Goal: Task Accomplishment & Management: Manage account settings

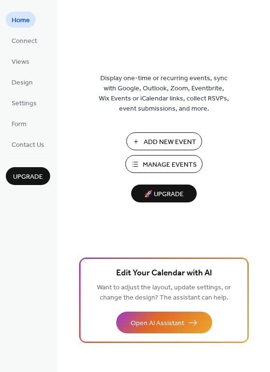
click at [166, 165] on span "Manage Events" at bounding box center [170, 165] width 54 height 10
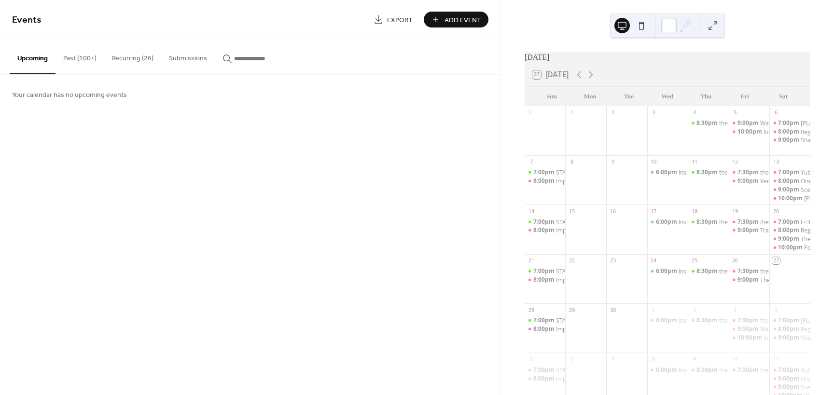
click at [129, 61] on button "Recurring (26)" at bounding box center [132, 56] width 57 height 34
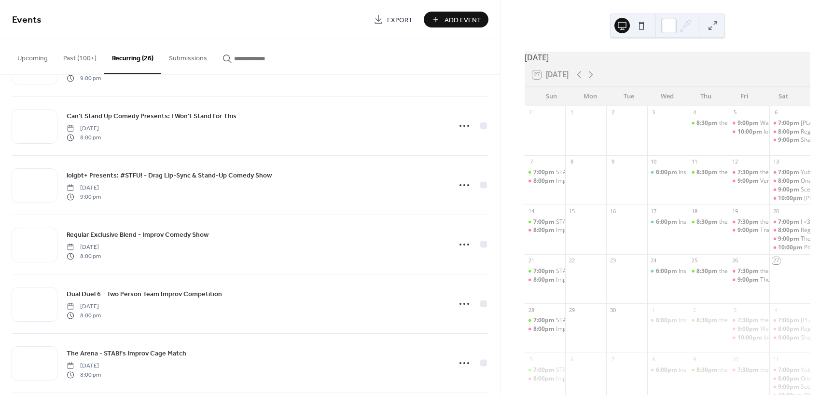
scroll to position [1062, 0]
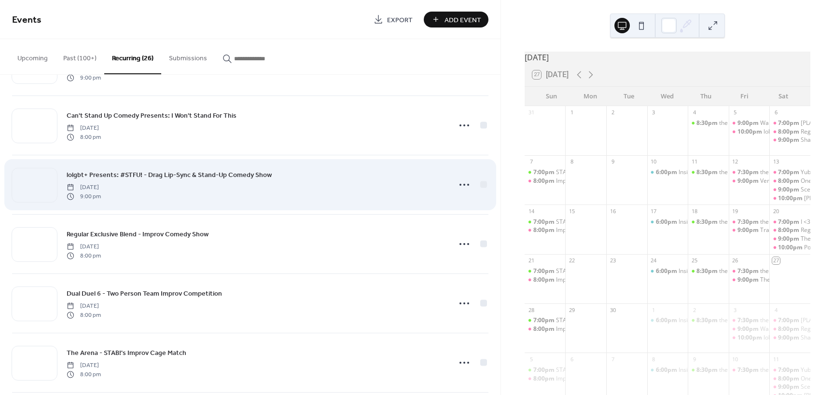
click at [156, 173] on span "lolgbt+ Presents: #STFU! - Drag Lip-Sync & Stand-Up Comedy Show" at bounding box center [169, 175] width 205 height 10
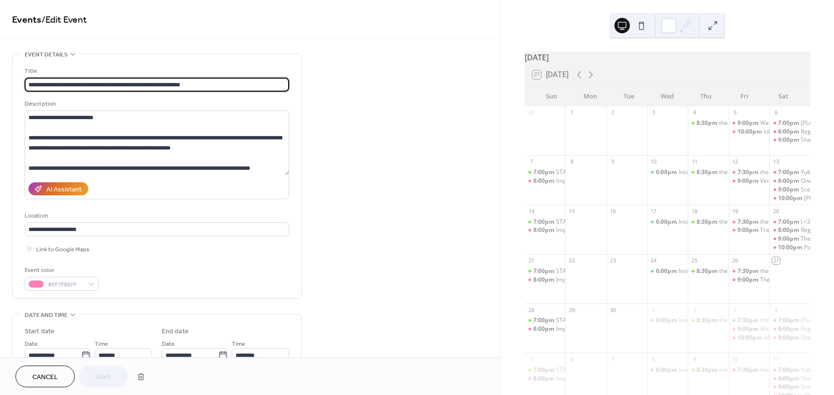
type input "**********"
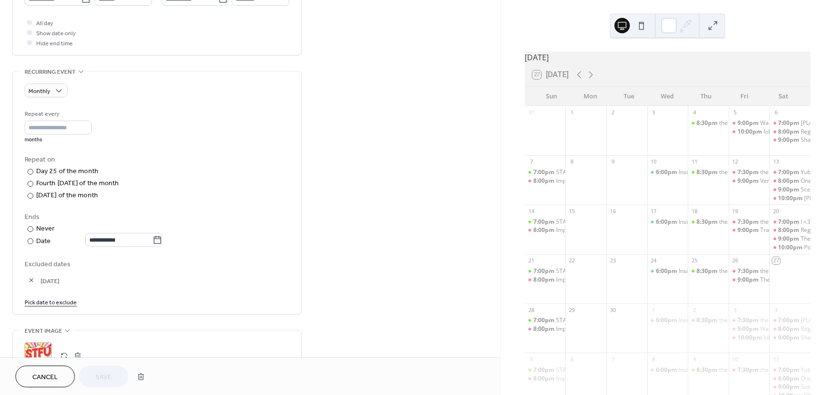
scroll to position [386, 0]
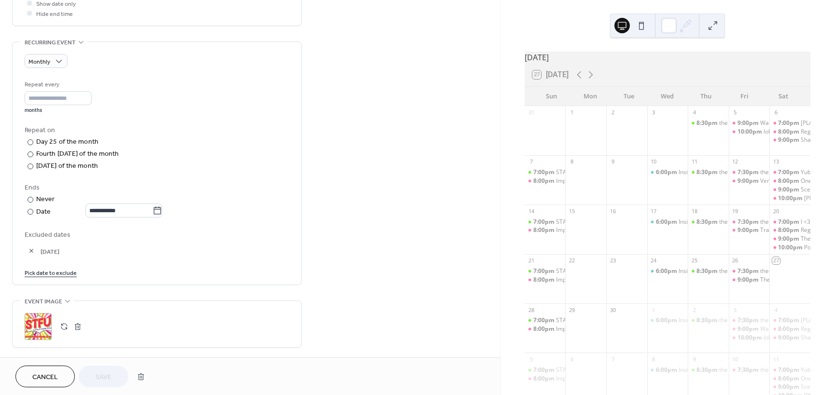
click at [32, 252] on button "button" at bounding box center [32, 251] width 14 height 14
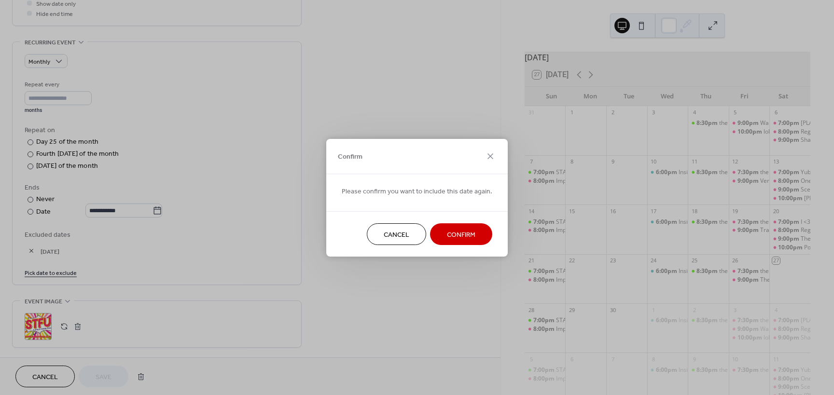
click at [455, 233] on span "Confirm" at bounding box center [461, 235] width 28 height 10
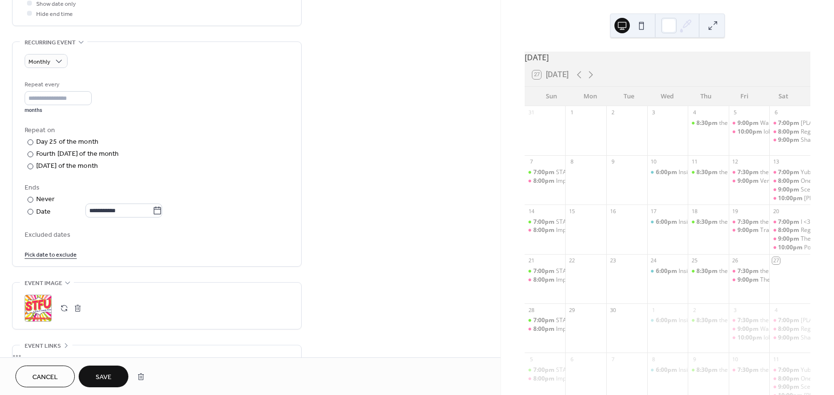
click at [111, 378] on span "Save" at bounding box center [104, 378] width 16 height 10
